Goal: Find specific page/section: Find specific page/section

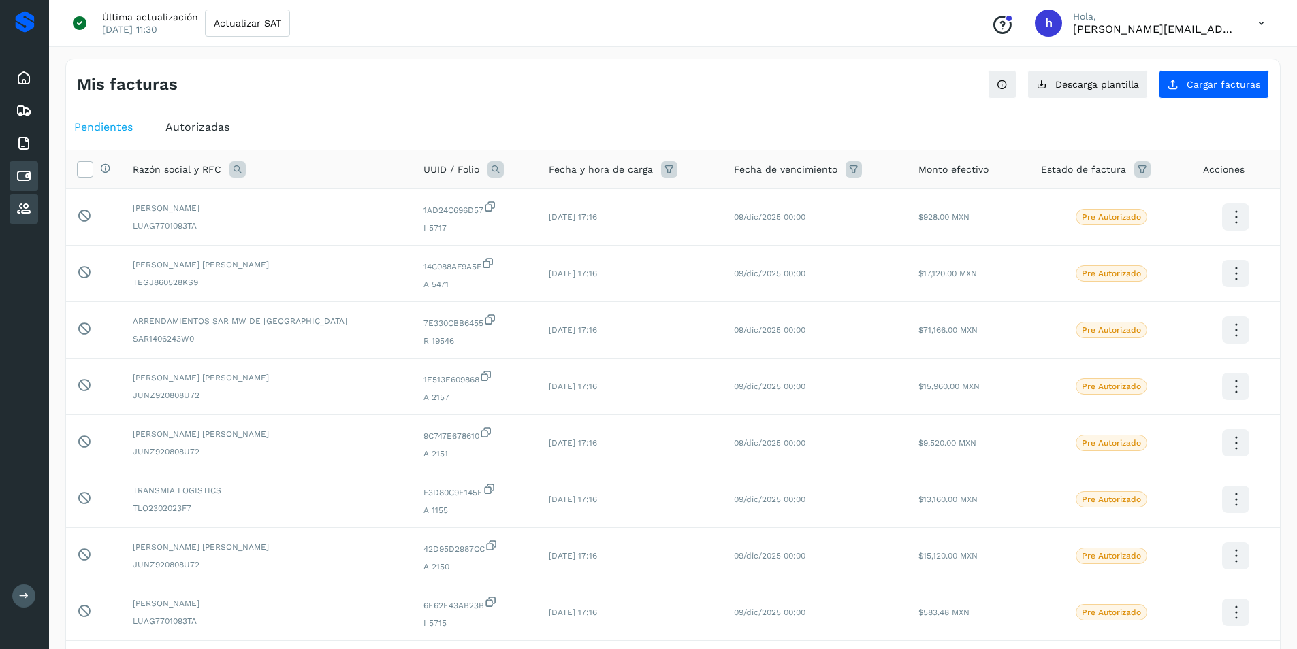
click at [23, 212] on icon at bounding box center [24, 209] width 16 height 16
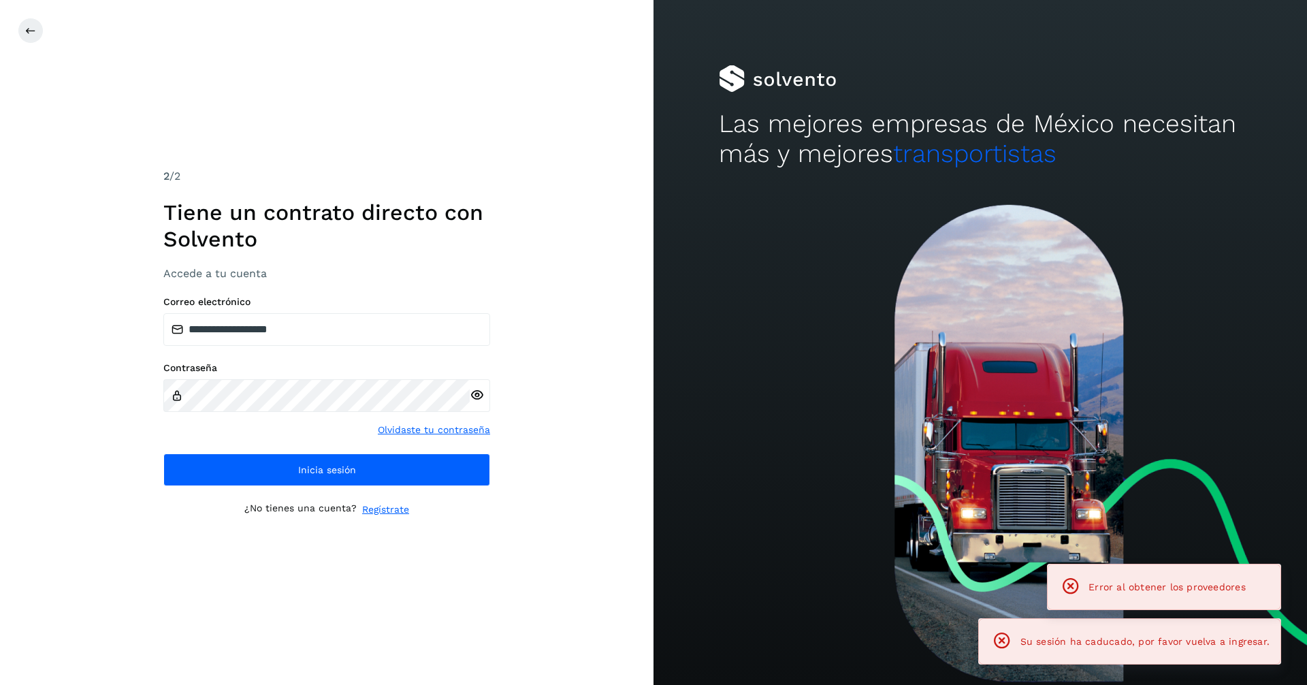
click at [25, 214] on div "**********" at bounding box center [326, 342] width 653 height 685
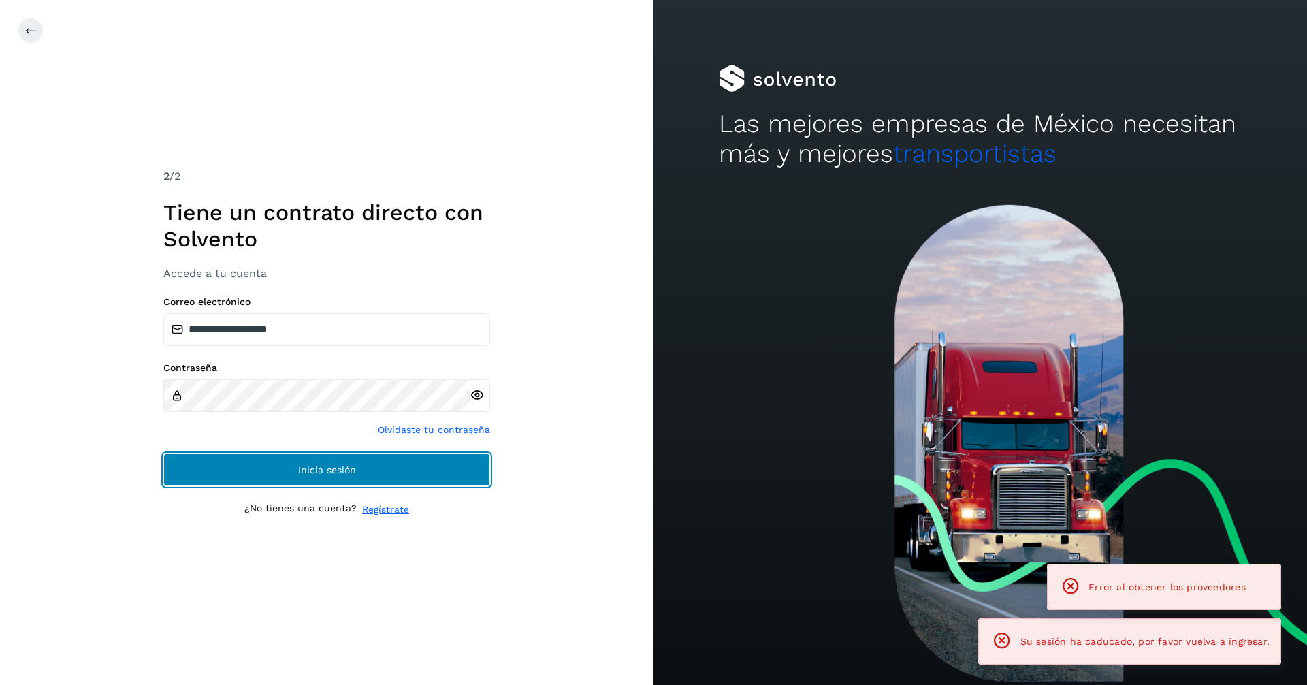
click at [240, 457] on button "Inicia sesión" at bounding box center [326, 469] width 327 height 33
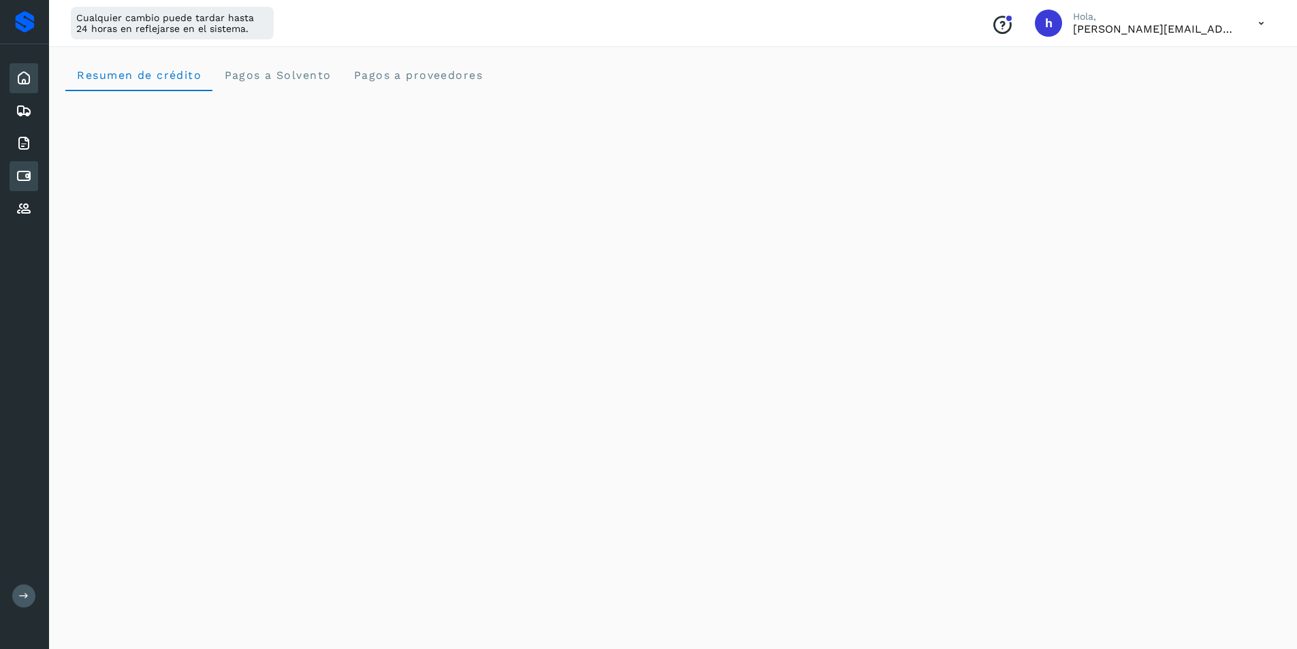
click at [20, 174] on icon at bounding box center [24, 176] width 16 height 16
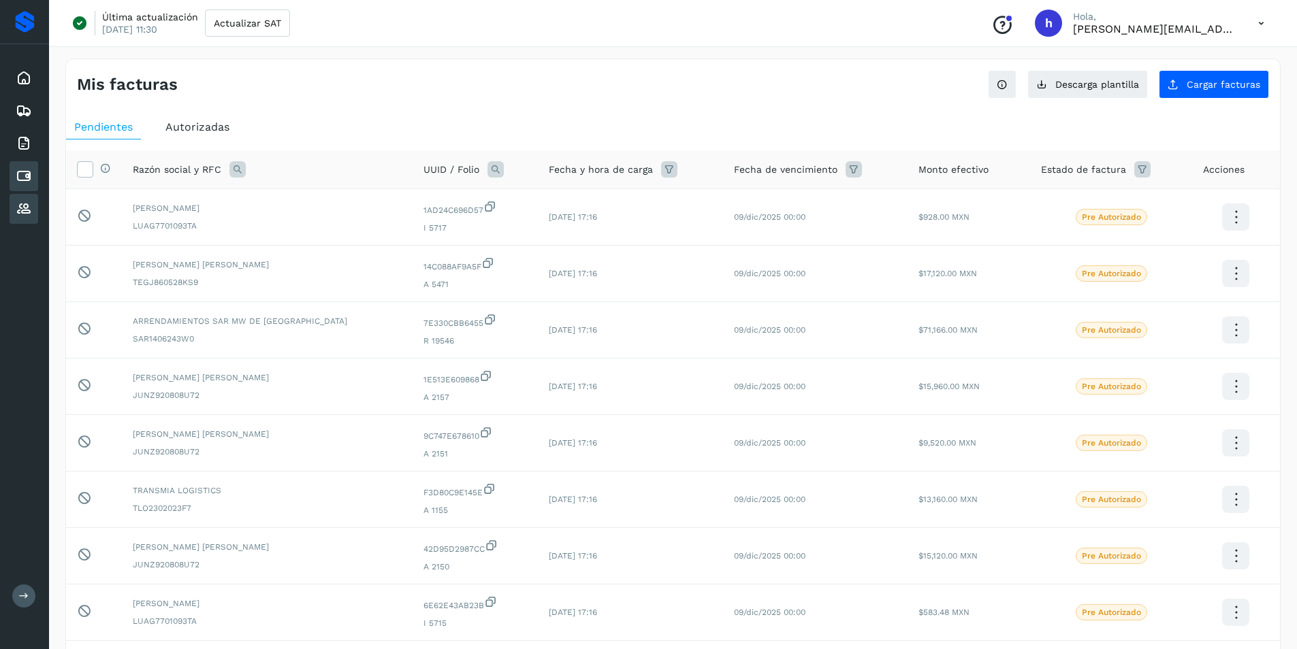
click at [32, 209] on div "Proveedores" at bounding box center [24, 209] width 29 height 30
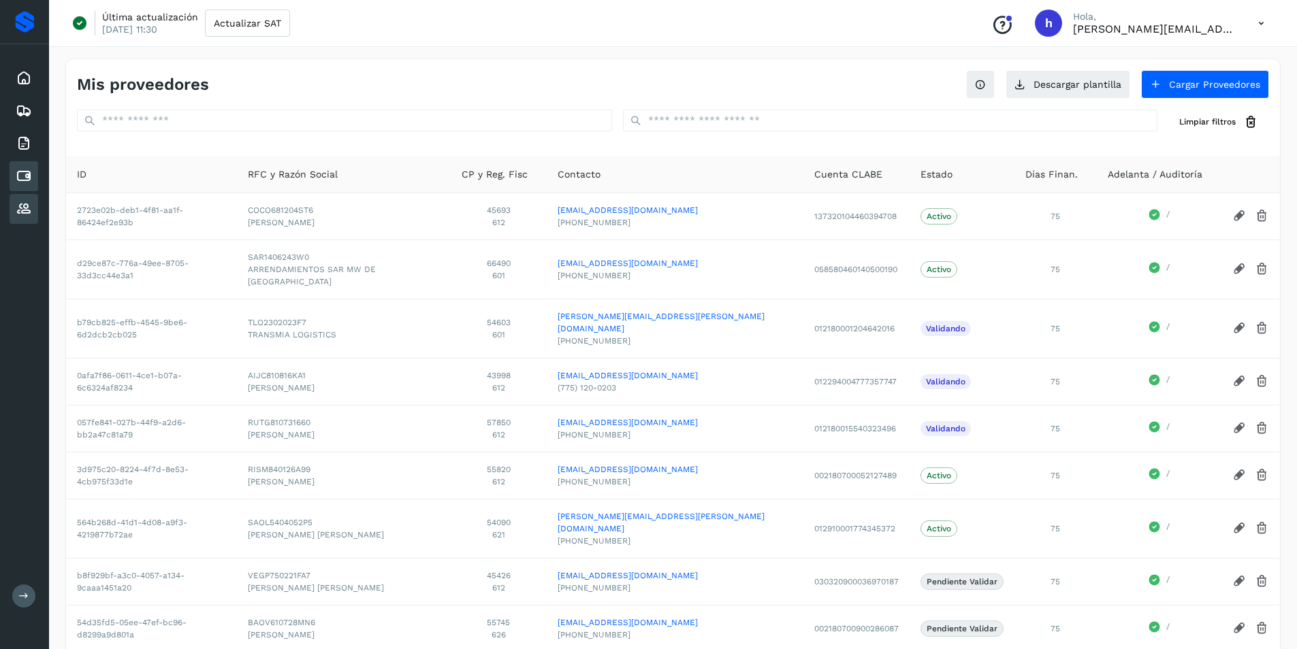
click at [30, 182] on icon at bounding box center [24, 176] width 16 height 16
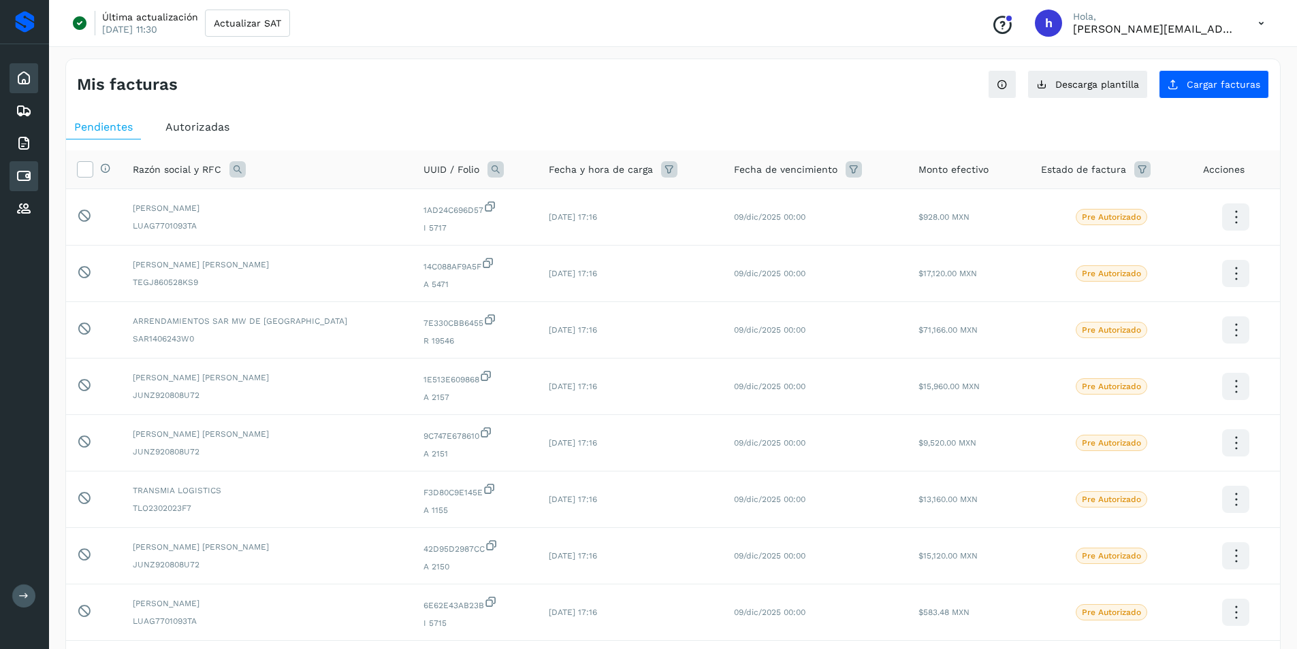
click at [14, 81] on div "Inicio" at bounding box center [24, 78] width 29 height 30
